Goal: Task Accomplishment & Management: Use online tool/utility

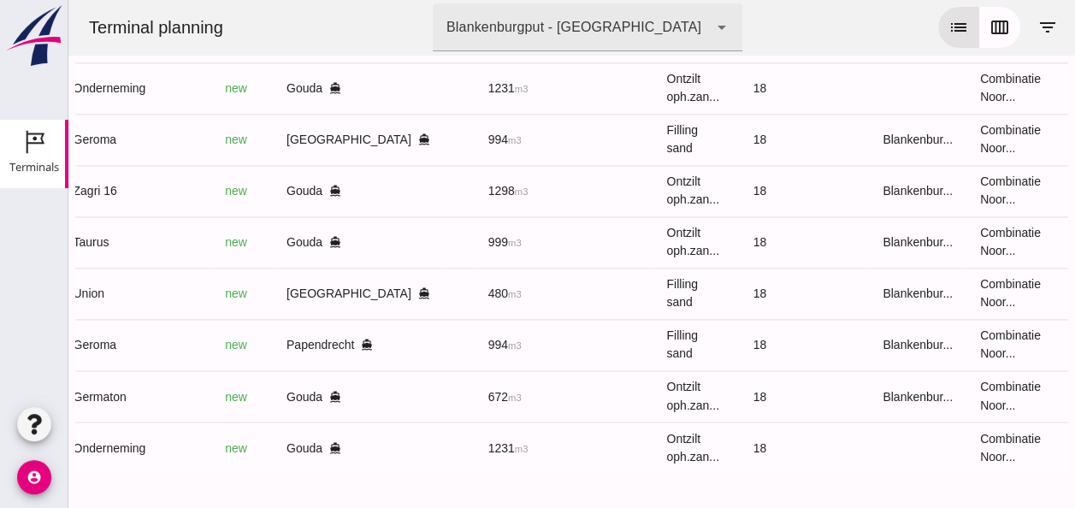
scroll to position [0, 458]
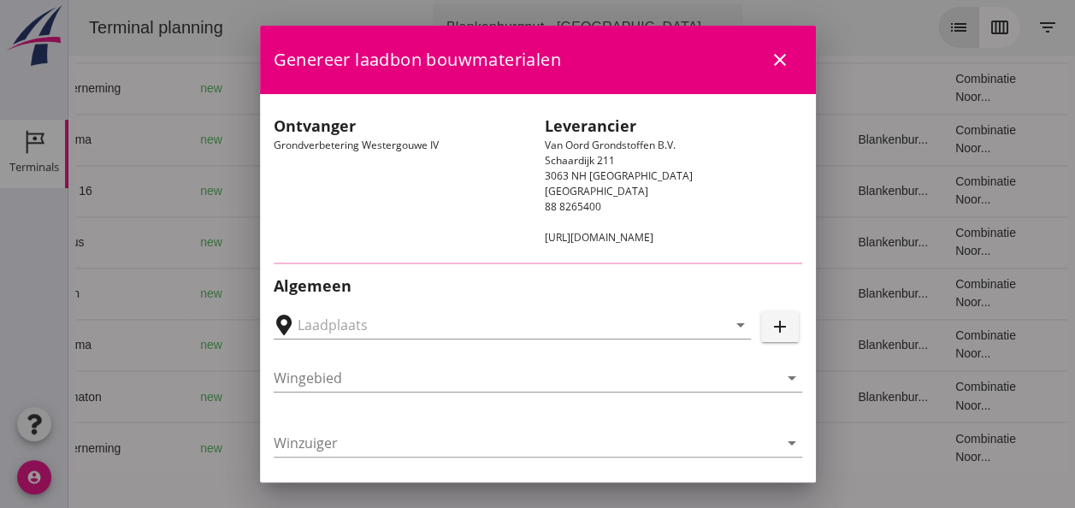
type input "Loswal Fa. J. Bos&Zonen, [GEOGRAPHIC_DATA]"
type input "Germaton"
type input "[PERSON_NAME]"
type input "Ontzilt oph.zand [75] (6120)"
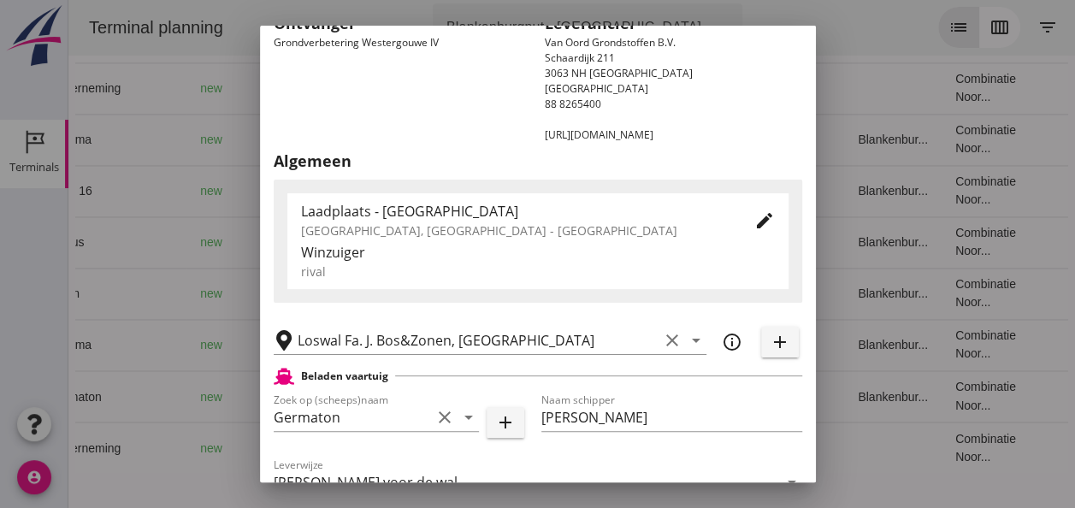
scroll to position [359, 0]
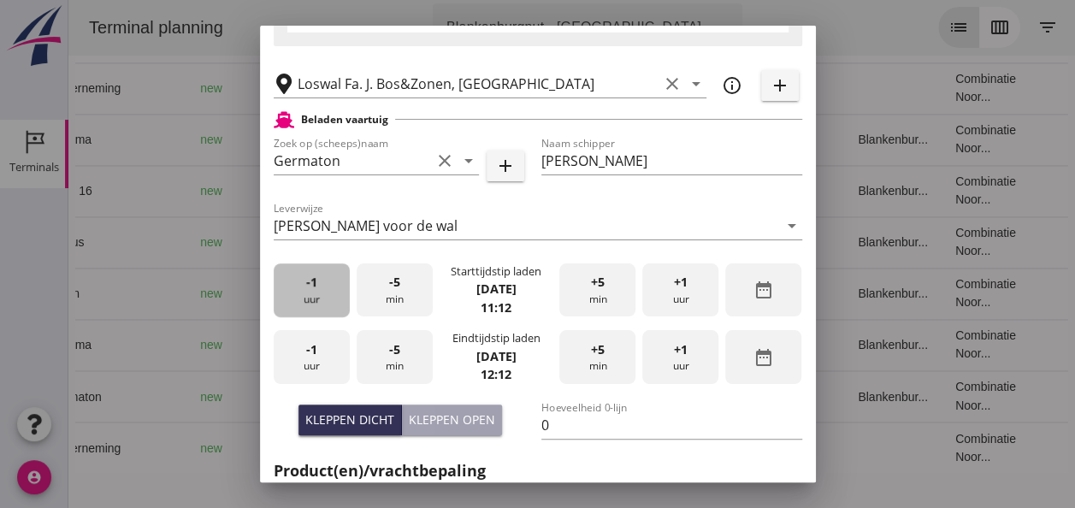
click at [323, 298] on div "-1 uur" at bounding box center [312, 290] width 76 height 54
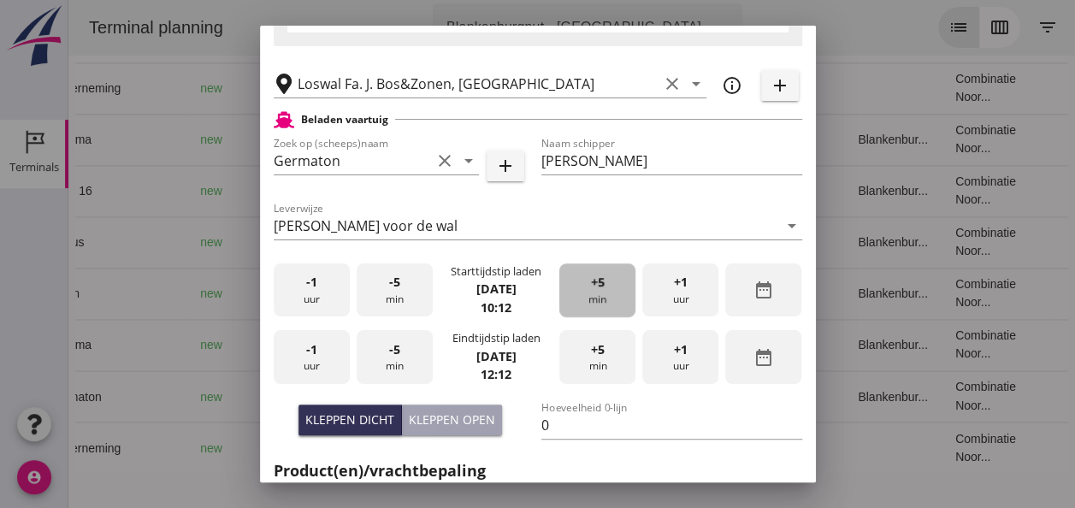
click at [588, 305] on div "+5 min" at bounding box center [597, 290] width 76 height 54
click at [315, 352] on span "-1" at bounding box center [311, 349] width 11 height 19
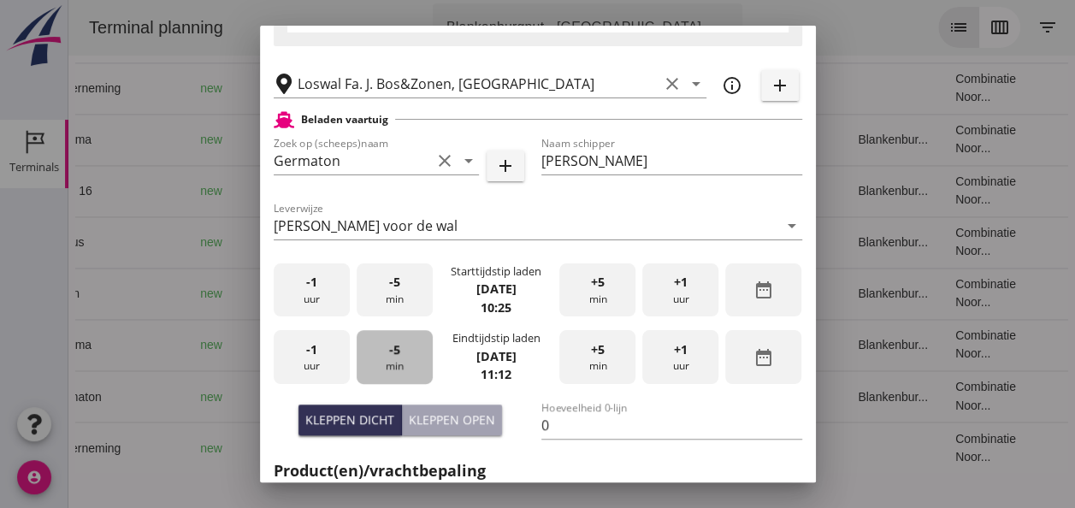
click at [395, 358] on div "-5 min" at bounding box center [395, 357] width 76 height 54
click at [395, 358] on span "-5" at bounding box center [394, 349] width 11 height 19
click at [395, 355] on span "-5" at bounding box center [394, 349] width 11 height 19
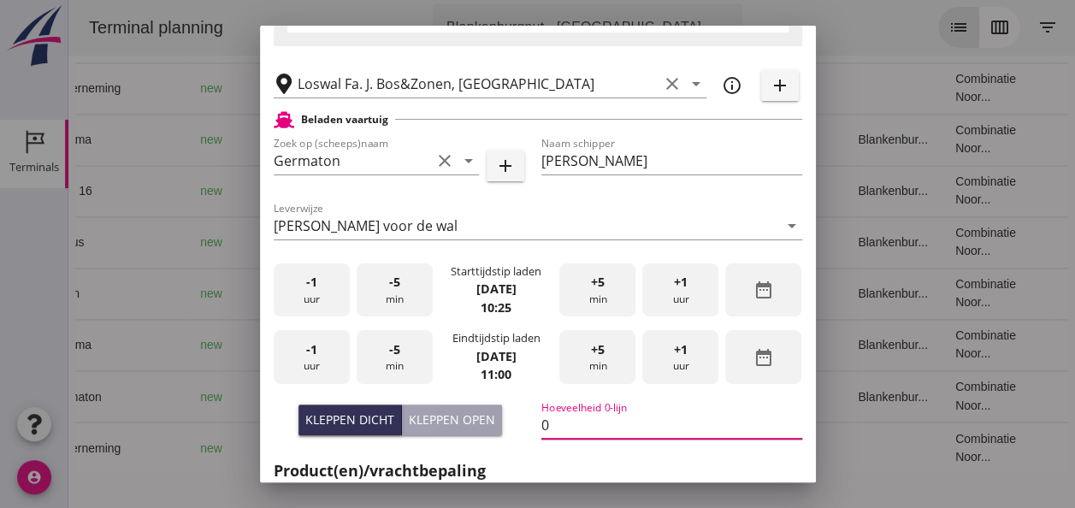
click at [558, 421] on input "0" at bounding box center [671, 424] width 261 height 27
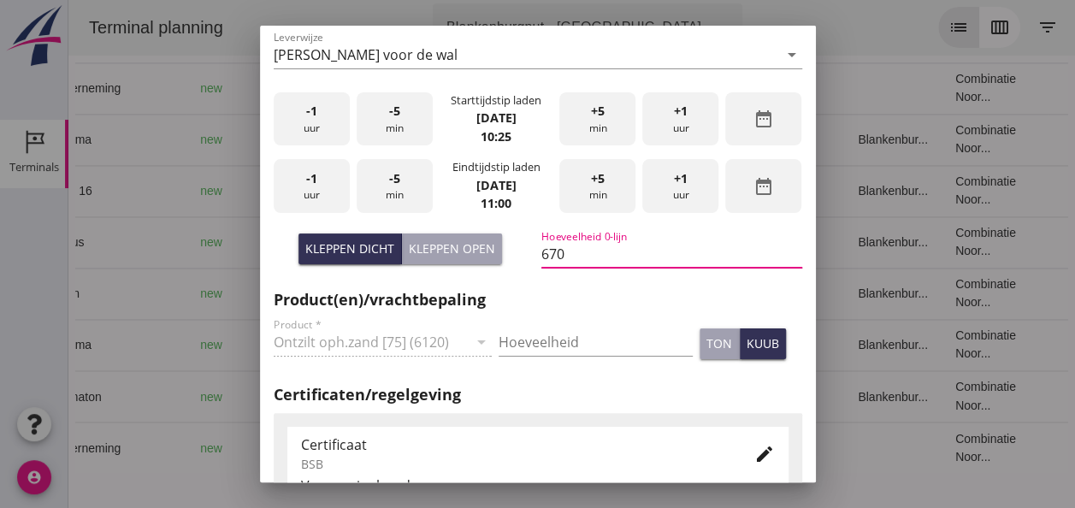
scroll to position [616, 0]
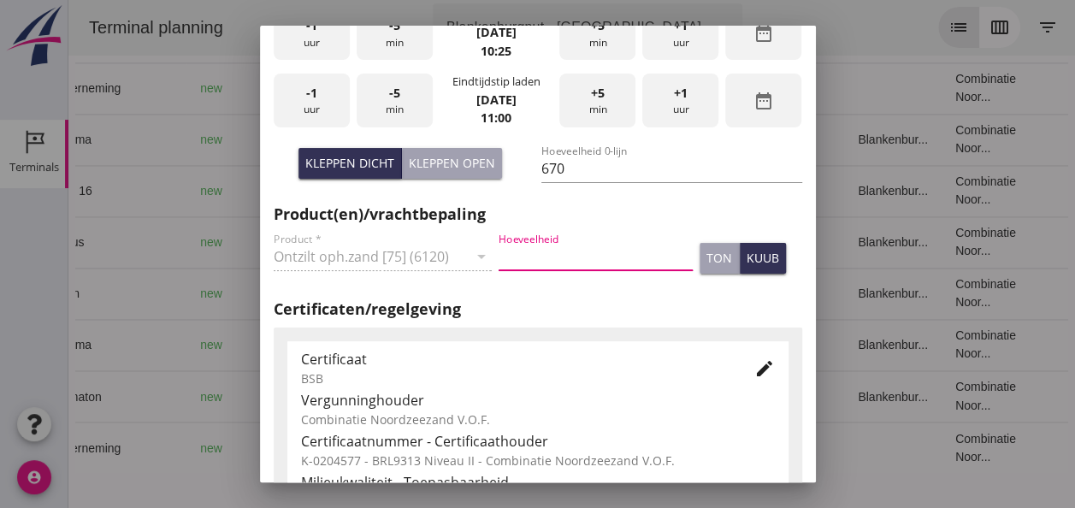
click at [545, 252] on input "Hoeveelheid" at bounding box center [596, 256] width 194 height 27
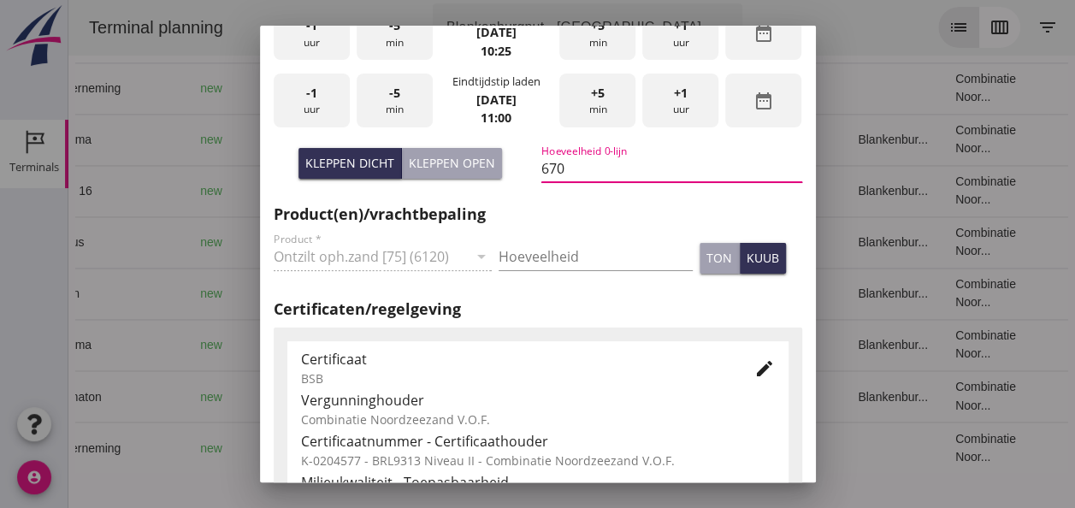
click at [565, 167] on input "670" at bounding box center [671, 168] width 261 height 27
type input "672"
click at [511, 253] on input "Hoeveelheid" at bounding box center [596, 256] width 194 height 27
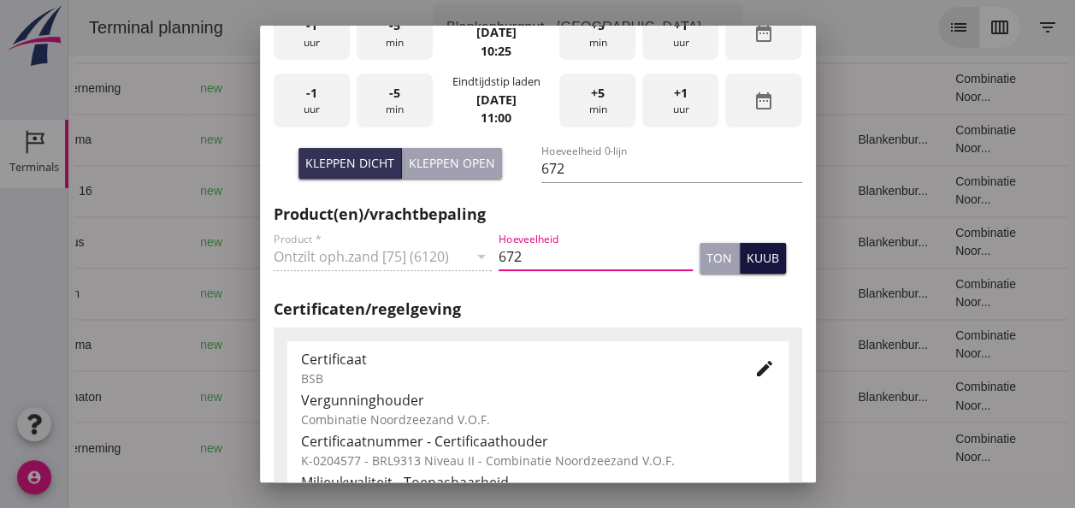
type input "672"
click at [747, 257] on div "kuub" at bounding box center [763, 258] width 33 height 18
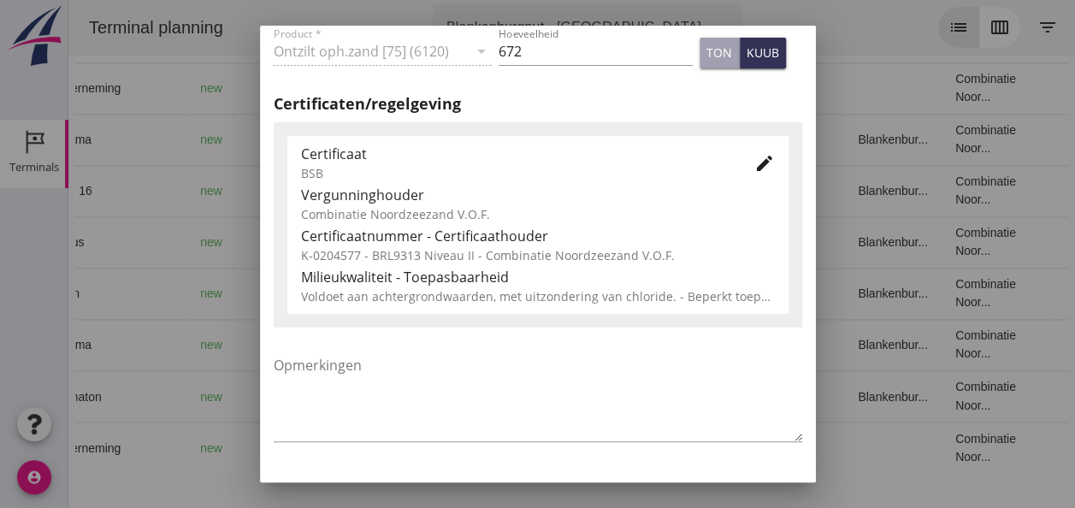
scroll to position [872, 0]
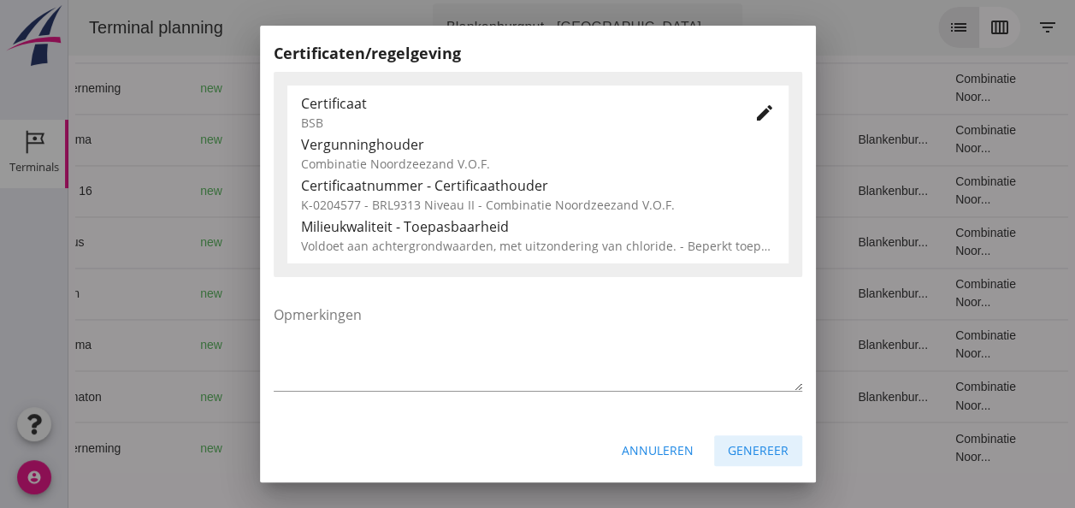
click at [735, 447] on div "Genereer" at bounding box center [758, 450] width 61 height 18
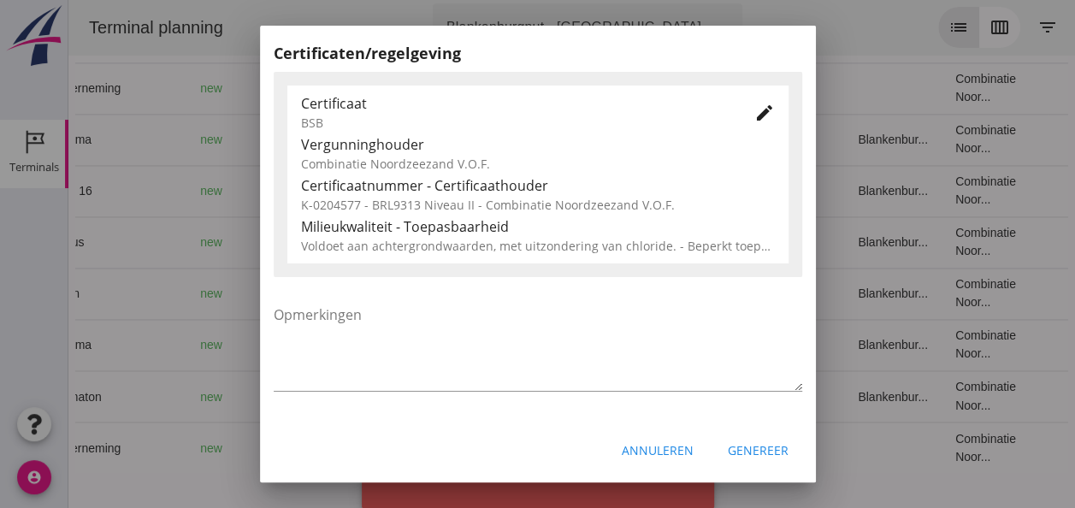
click at [737, 452] on div "Genereer" at bounding box center [758, 450] width 61 height 18
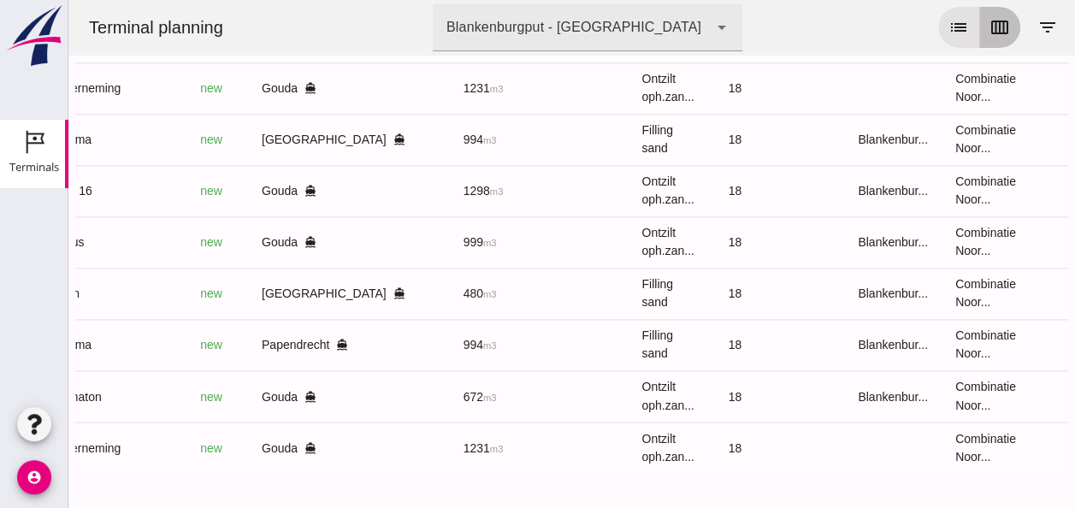
click at [998, 26] on button "calendar_view_week" at bounding box center [999, 27] width 41 height 41
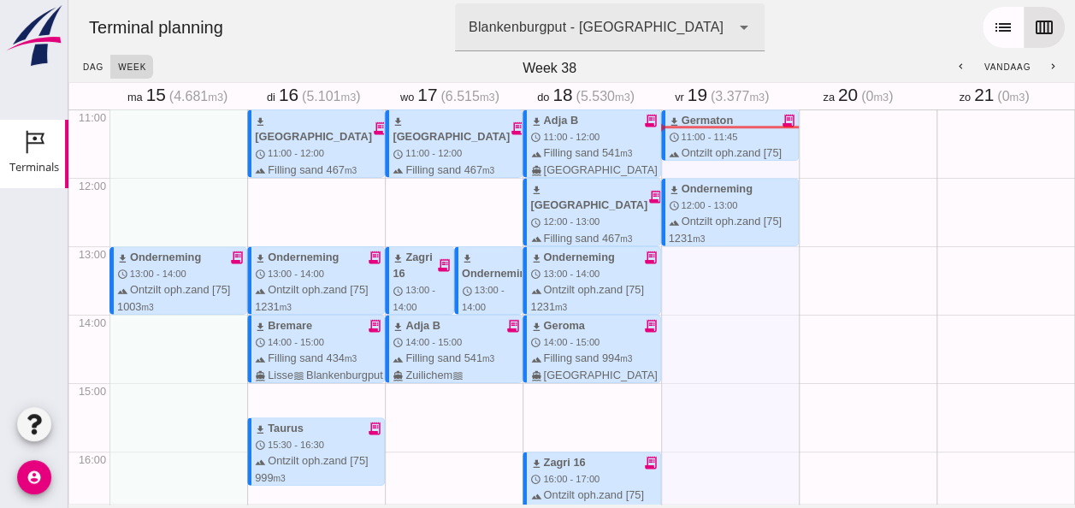
scroll to position [667, 0]
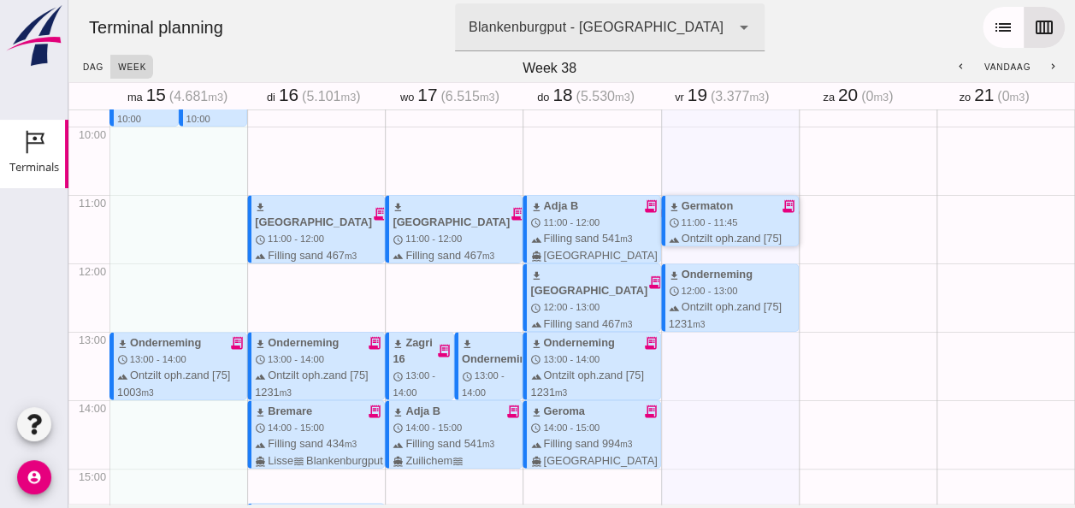
click at [781, 205] on icon "receipt_long" at bounding box center [788, 205] width 15 height 15
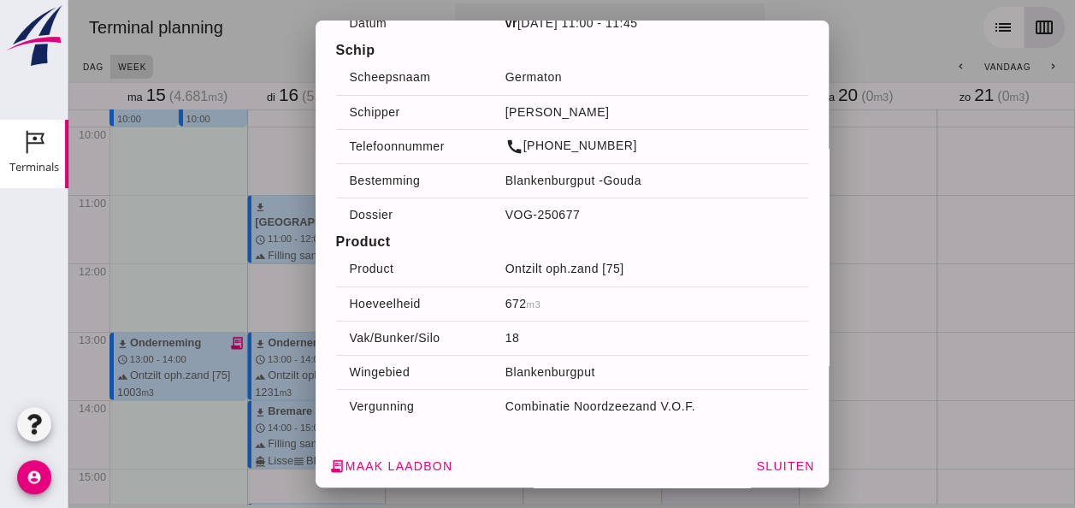
scroll to position [91, 0]
click at [777, 460] on span "Sluiten" at bounding box center [784, 465] width 59 height 14
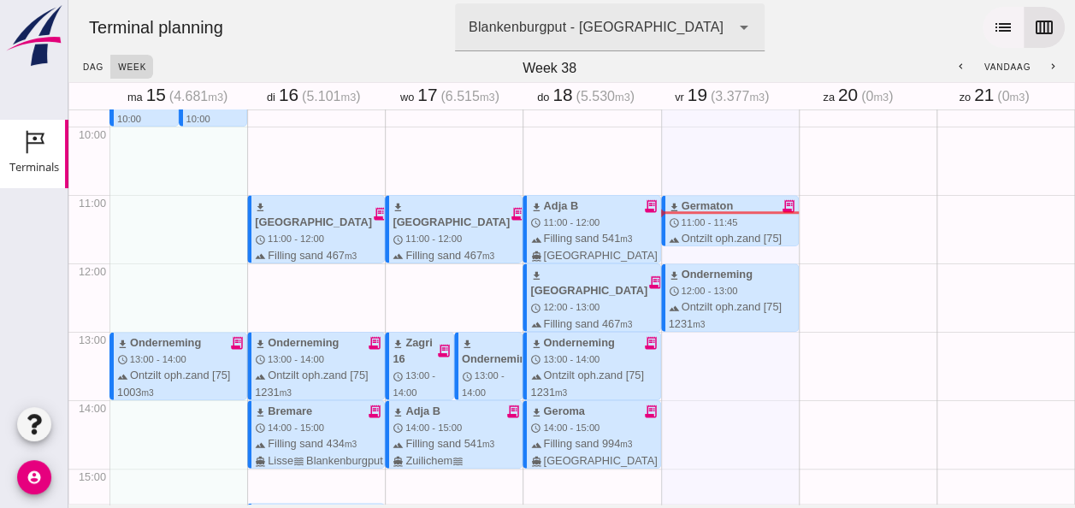
click at [993, 26] on icon "list" at bounding box center [1003, 27] width 21 height 21
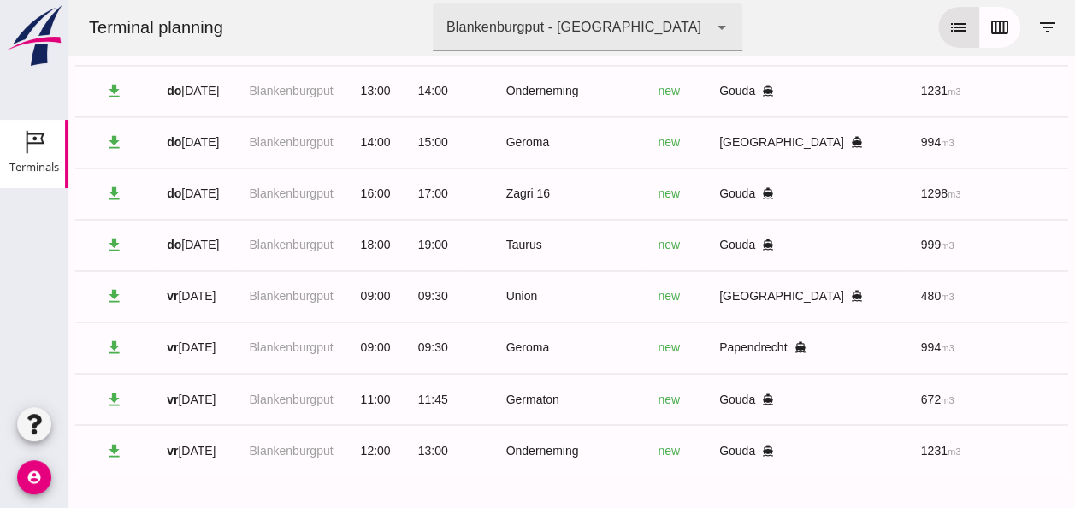
scroll to position [1233, 0]
